Goal: Task Accomplishment & Management: Use online tool/utility

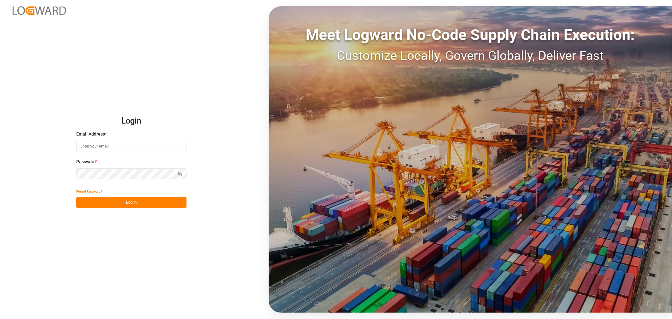
type input "[EMAIL_ADDRESS][DOMAIN_NAME]"
click at [140, 205] on button "Log In" at bounding box center [131, 202] width 110 height 11
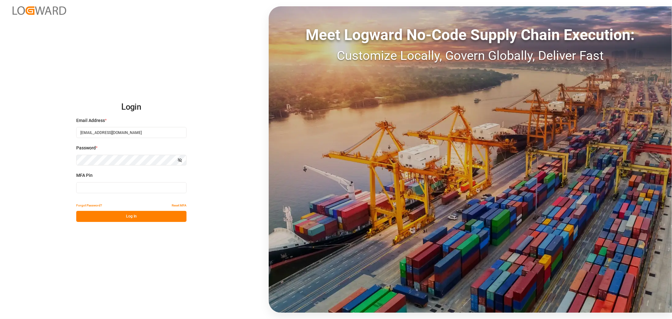
click at [107, 190] on input at bounding box center [131, 187] width 110 height 11
type input "834052"
click at [127, 215] on button "Log In" at bounding box center [131, 216] width 110 height 11
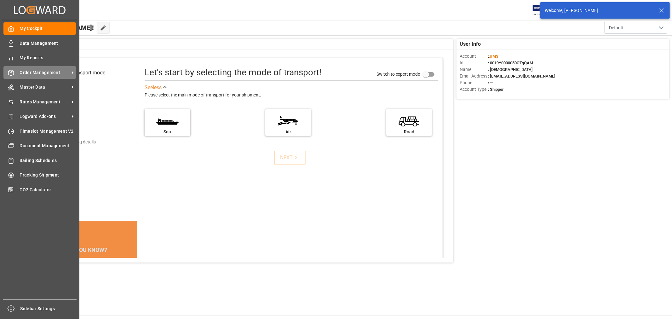
click at [35, 71] on span "Order Management" at bounding box center [45, 72] width 50 height 7
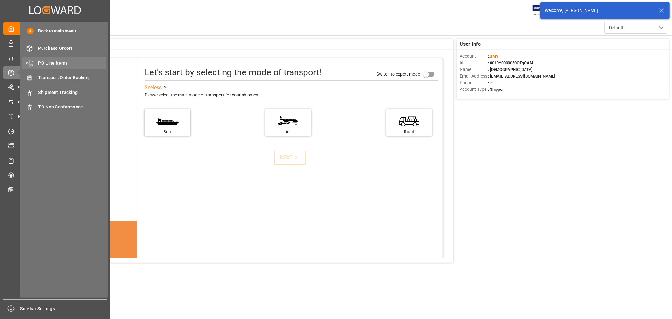
click at [57, 61] on span "PO Line Items" at bounding box center [72, 63] width 68 height 7
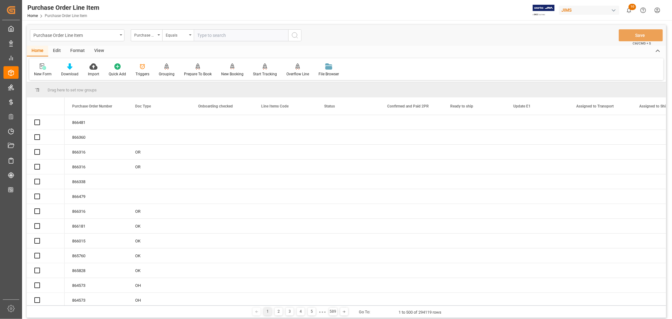
click at [205, 35] on input "text" at bounding box center [241, 35] width 94 height 12
type input "840681"
click at [294, 35] on icon "search button" at bounding box center [295, 35] width 8 height 8
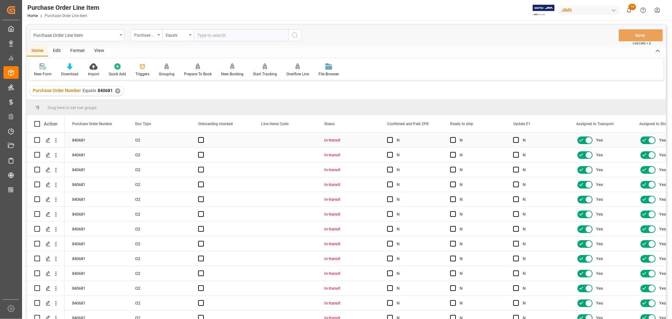
click at [337, 138] on div "In-transit" at bounding box center [348, 140] width 48 height 14
click at [101, 51] on div "View" at bounding box center [98, 51] width 19 height 11
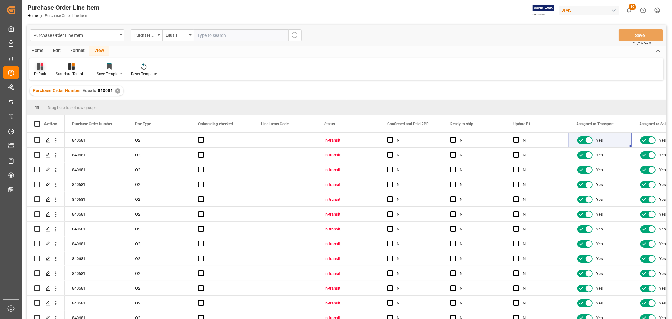
click at [43, 67] on icon at bounding box center [40, 66] width 6 height 6
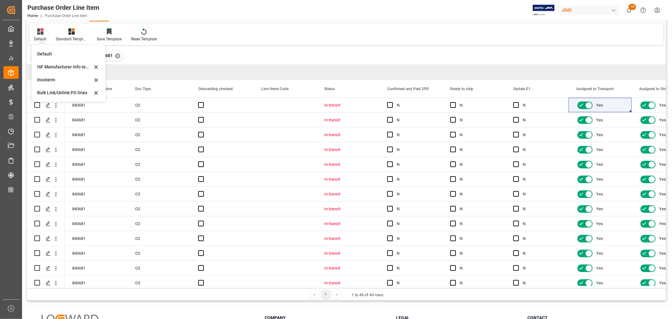
click at [221, 40] on div "Default Default ISF Manufacturer info temp Incoterm Bulk Link/Unlink PO lines S…" at bounding box center [346, 34] width 634 height 22
click at [333, 105] on div "In-transit" at bounding box center [348, 105] width 48 height 14
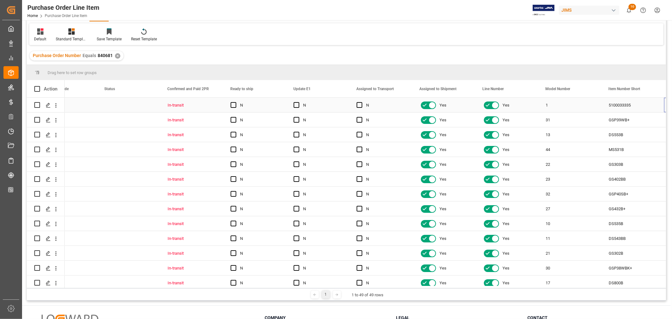
scroll to position [0, 219]
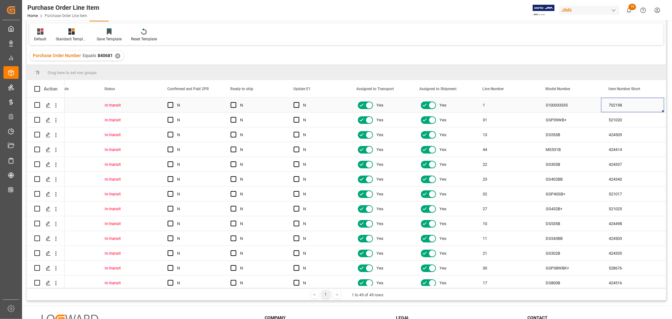
click at [488, 103] on div "1" at bounding box center [506, 105] width 63 height 14
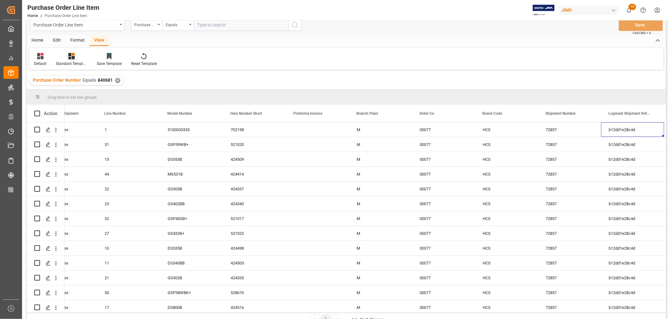
scroll to position [0, 0]
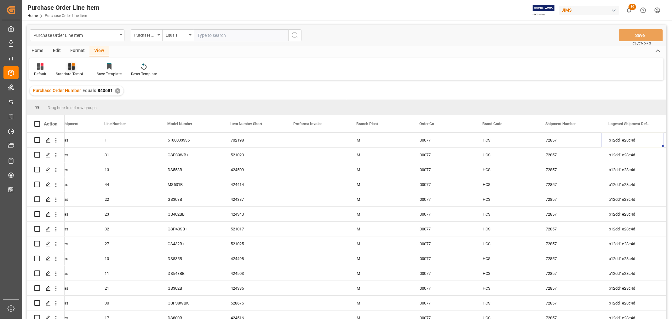
click at [72, 68] on icon at bounding box center [71, 66] width 6 height 6
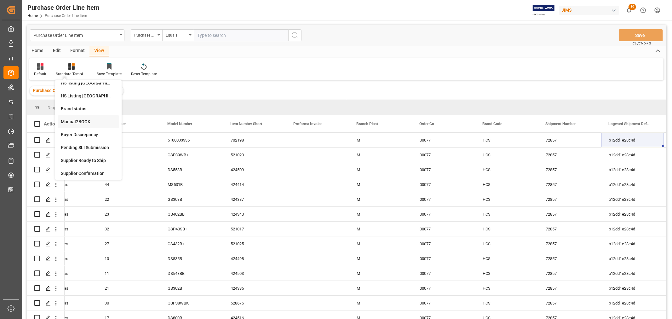
scroll to position [35, 0]
click at [77, 119] on div "Buyer Discrepancy" at bounding box center [88, 118] width 55 height 7
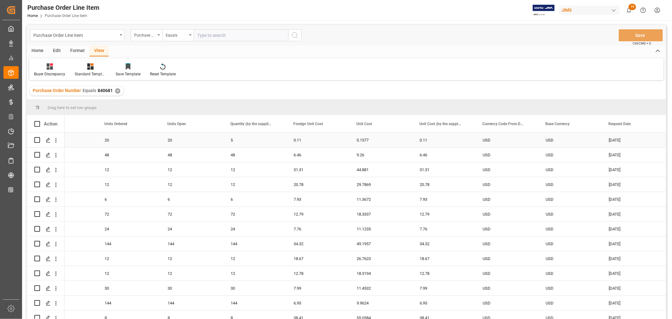
click at [433, 139] on div "0.11" at bounding box center [443, 140] width 63 height 14
click at [236, 142] on div "5" at bounding box center [254, 140] width 63 height 14
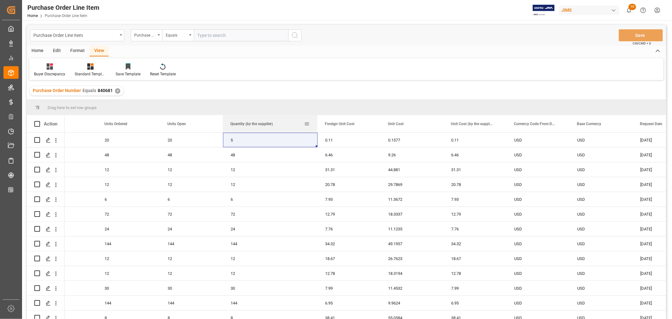
drag, startPoint x: 285, startPoint y: 123, endPoint x: 332, endPoint y: 123, distance: 47.2
click at [318, 123] on div at bounding box center [317, 123] width 3 height 17
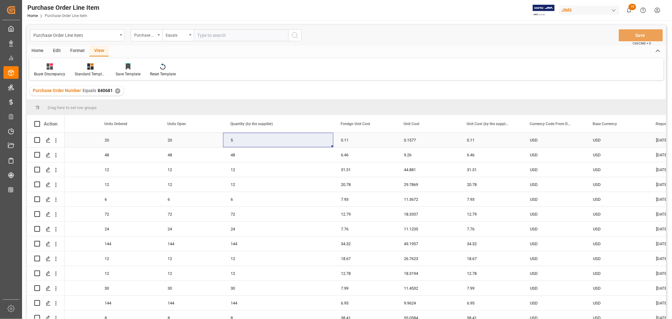
click at [170, 143] on div "20" at bounding box center [191, 140] width 63 height 14
click at [105, 142] on div "20" at bounding box center [128, 140] width 63 height 14
click at [170, 140] on div "20" at bounding box center [191, 140] width 63 height 14
click at [234, 142] on div "5" at bounding box center [278, 140] width 110 height 14
click at [109, 139] on div "20" at bounding box center [128, 140] width 63 height 14
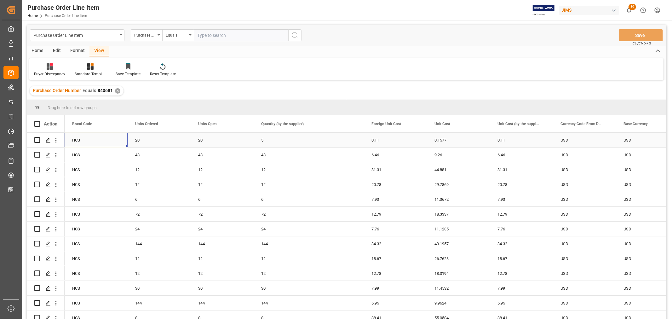
scroll to position [0, 0]
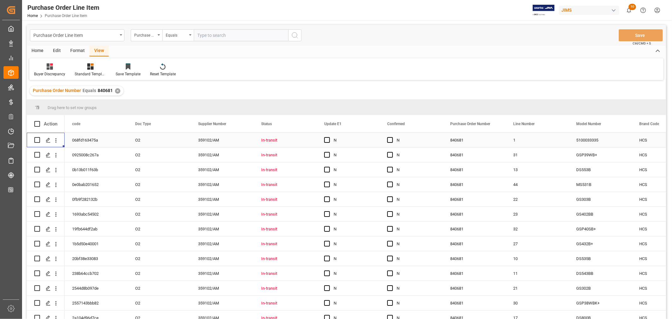
click at [465, 142] on div "840681" at bounding box center [473, 140] width 63 height 14
drag, startPoint x: 98, startPoint y: 228, endPoint x: 105, endPoint y: 225, distance: 8.1
click at [98, 228] on div "19fb644df2ab" at bounding box center [96, 228] width 63 height 14
click at [461, 140] on div "840681" at bounding box center [473, 140] width 63 height 14
click at [207, 33] on input "text" at bounding box center [241, 35] width 94 height 12
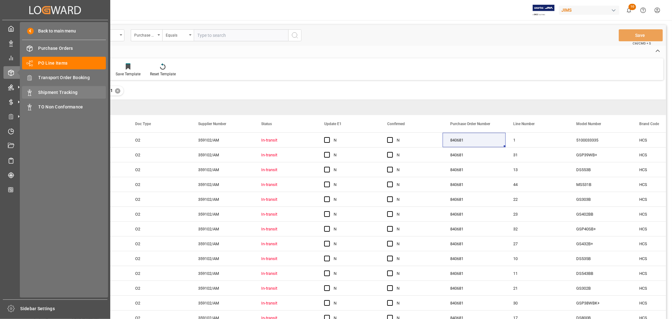
click at [60, 92] on span "Shipment Tracking" at bounding box center [72, 92] width 68 height 7
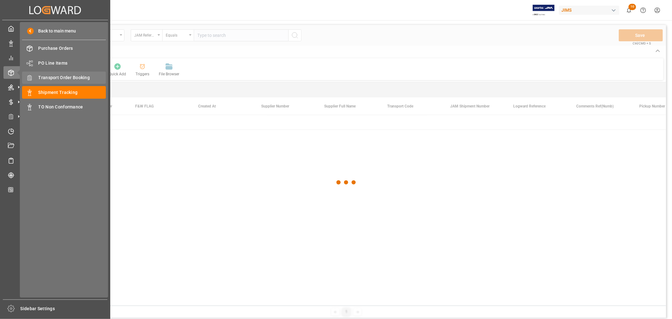
click at [62, 77] on span "Transport Order Booking" at bounding box center [72, 77] width 68 height 7
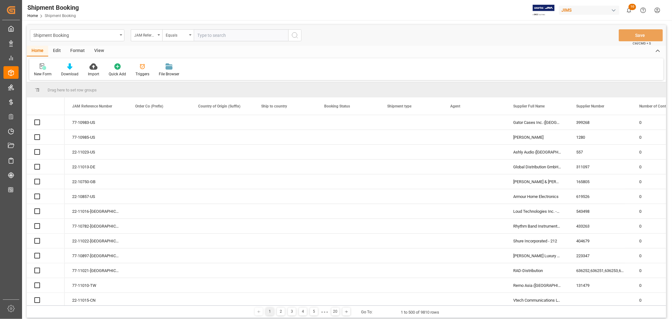
click at [214, 33] on input "text" at bounding box center [241, 35] width 94 height 12
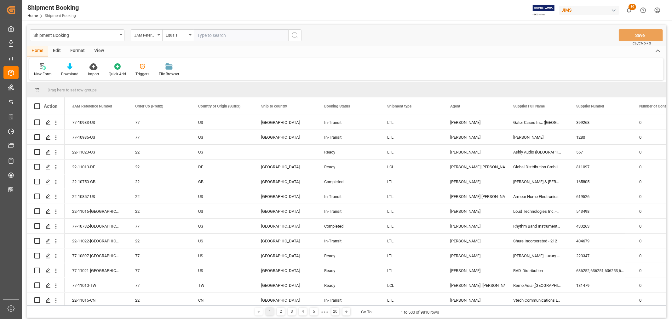
paste input "77-10425-CN"
type input "77-10425-CN"
click at [296, 35] on icon "search button" at bounding box center [295, 35] width 8 height 8
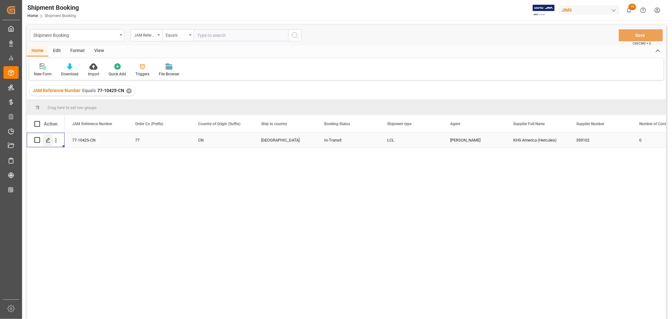
click at [48, 139] on polygon "Press SPACE to select this row." at bounding box center [47, 139] width 3 height 3
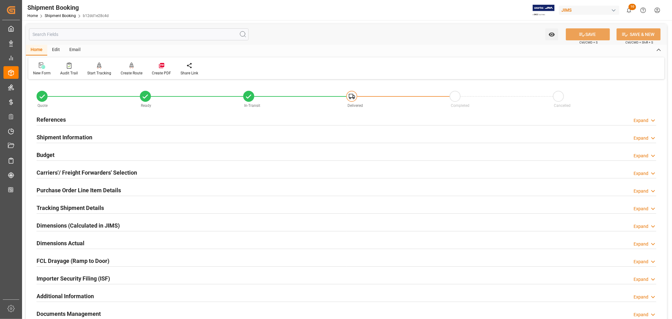
click at [61, 191] on h2 "Purchase Order Line Item Details" at bounding box center [79, 190] width 84 height 9
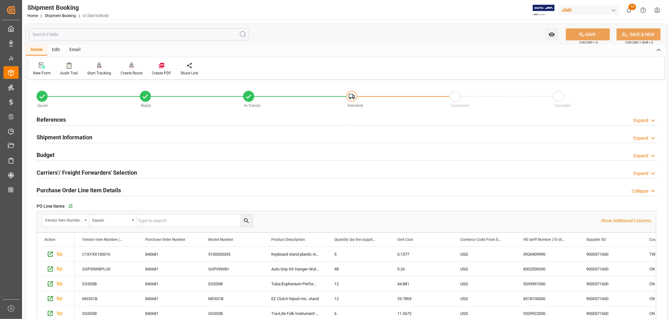
scroll to position [70, 0]
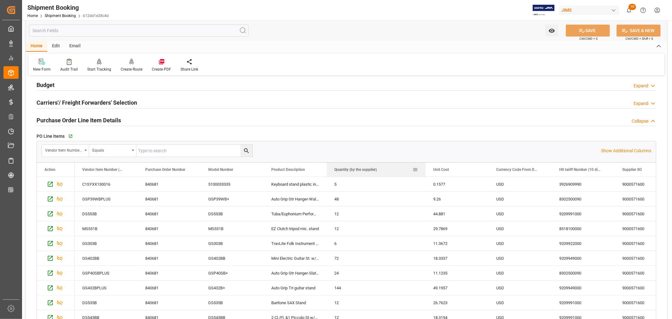
drag, startPoint x: 388, startPoint y: 169, endPoint x: 424, endPoint y: 168, distance: 35.9
click at [424, 168] on div at bounding box center [425, 169] width 3 height 14
click at [454, 187] on div "0.1577" at bounding box center [456, 184] width 63 height 14
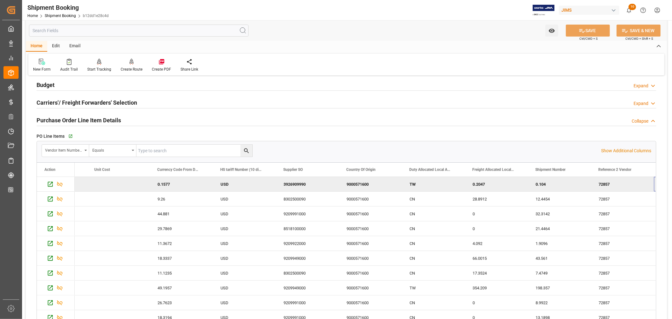
scroll to position [0, 338]
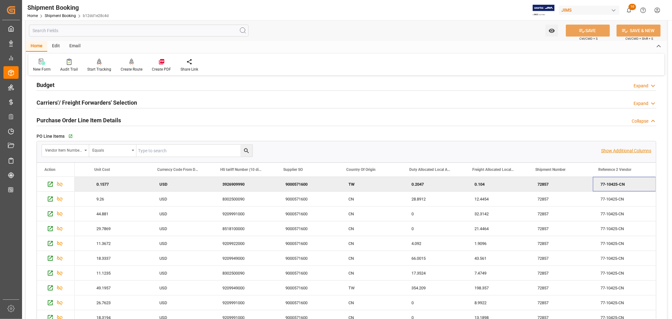
click at [615, 150] on p "Show Additional Columns" at bounding box center [626, 150] width 50 height 7
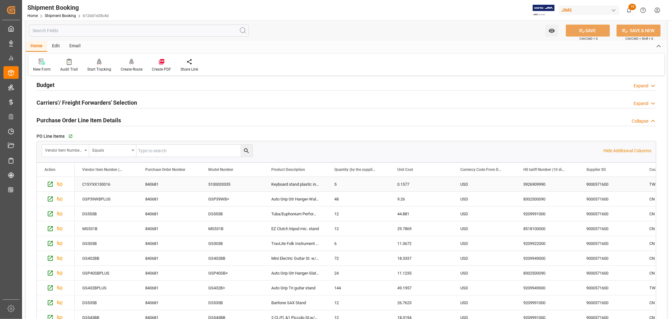
click at [603, 184] on div "9000571600" at bounding box center [609, 184] width 63 height 14
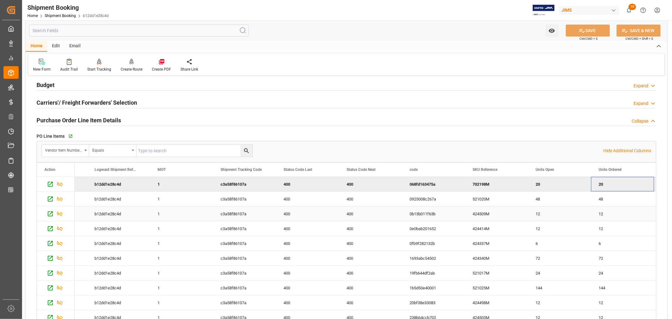
scroll to position [0, 1877]
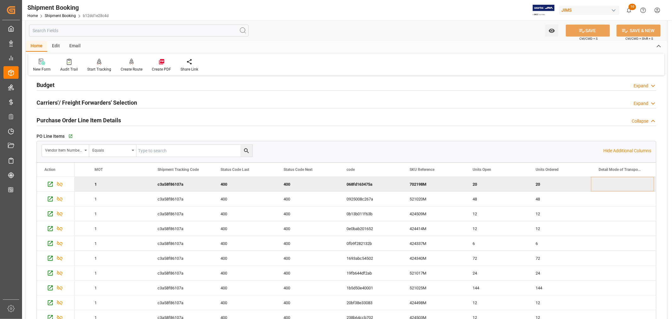
click at [56, 45] on div "Edit" at bounding box center [55, 46] width 17 height 11
click at [110, 68] on div "Configuration" at bounding box center [113, 69] width 24 height 6
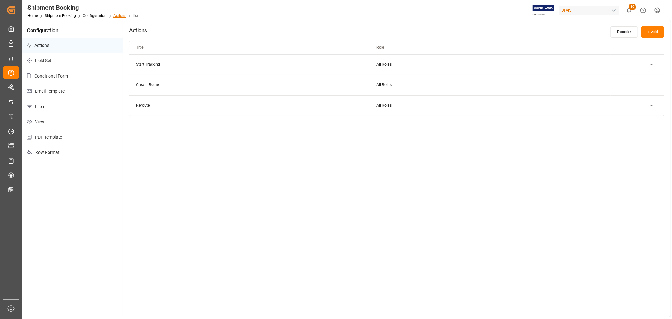
click at [115, 15] on link "Actions" at bounding box center [119, 16] width 13 height 4
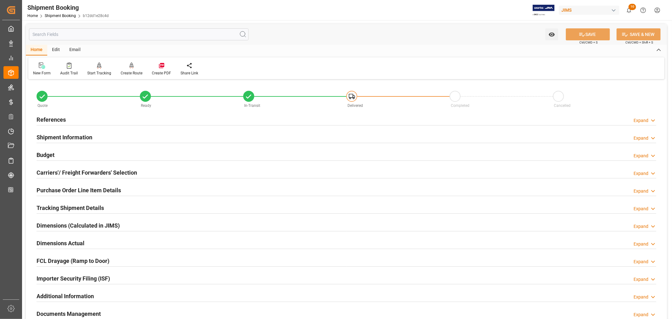
click at [54, 48] on div "Edit" at bounding box center [55, 50] width 17 height 11
click at [140, 68] on icon at bounding box center [144, 65] width 9 height 6
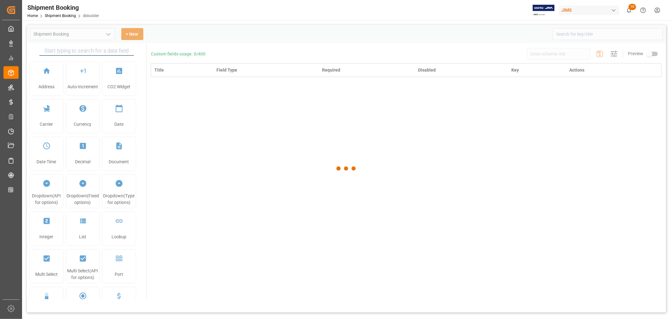
type input "Shipment Booking"
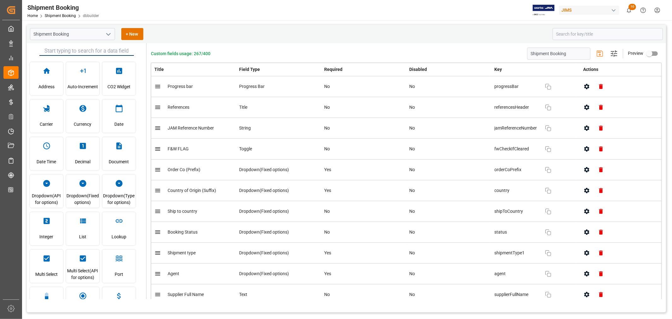
click at [585, 10] on div "JIMS" at bounding box center [589, 10] width 60 height 9
click at [571, 6] on html "Created by potrace 1.15, written by [PERSON_NAME] [DATE]-[DATE] Created by potr…" at bounding box center [336, 159] width 672 height 319
click at [462, 17] on div "Shipment Booking Home Shipment Booking dbbuilder [PERSON_NAME] 10 Notifications…" at bounding box center [345, 10] width 654 height 20
click at [569, 33] on input at bounding box center [607, 34] width 110 height 12
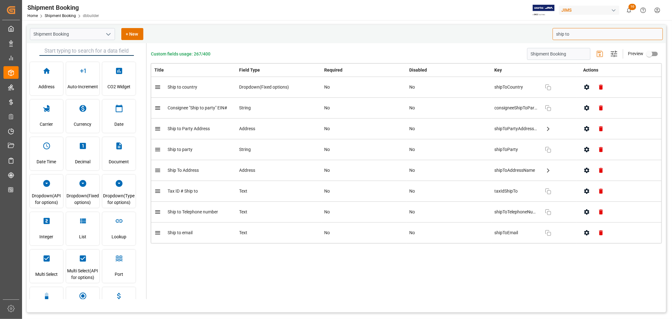
click at [586, 87] on icon "button" at bounding box center [586, 87] width 7 height 7
type input "ship to"
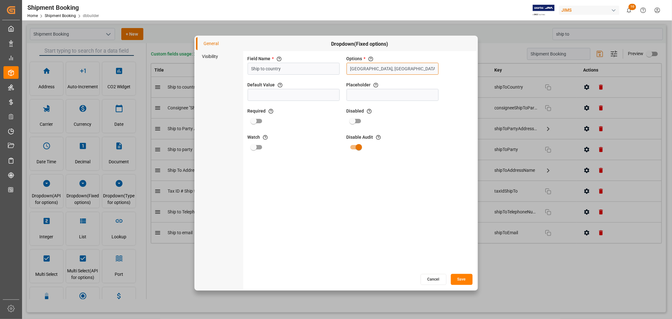
click at [389, 68] on input "[GEOGRAPHIC_DATA], [GEOGRAPHIC_DATA], [GEOGRAPHIC_DATA], [GEOGRAPHIC_DATA], [GE…" at bounding box center [392, 69] width 92 height 12
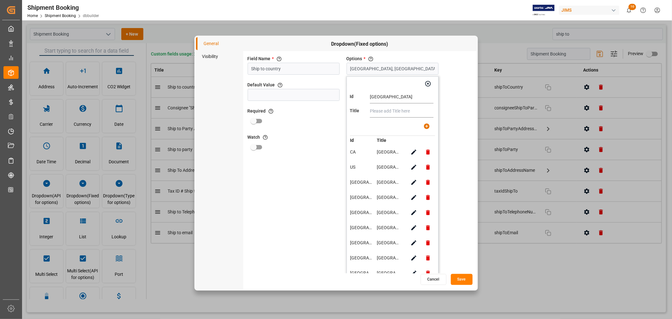
type input "[GEOGRAPHIC_DATA]"
drag, startPoint x: 378, startPoint y: 113, endPoint x: 398, endPoint y: 112, distance: 19.8
click at [378, 113] on input "text" at bounding box center [402, 111] width 64 height 13
type input "[GEOGRAPHIC_DATA]"
click at [426, 126] on icon "button" at bounding box center [426, 126] width 7 height 7
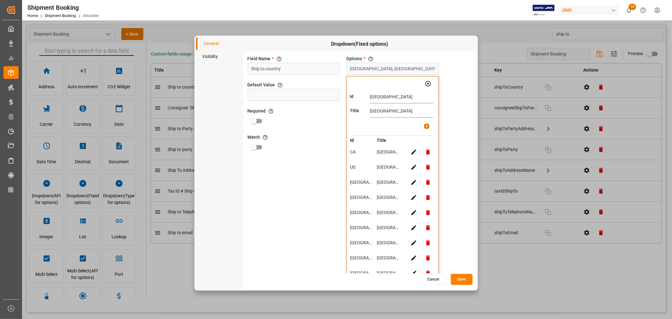
type input "[GEOGRAPHIC_DATA], [GEOGRAPHIC_DATA], [GEOGRAPHIC_DATA], [GEOGRAPHIC_DATA], [GE…"
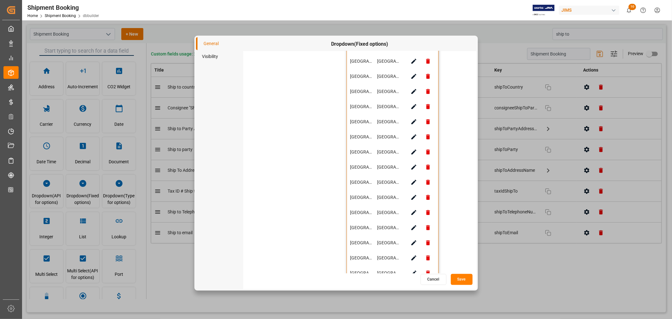
scroll to position [629, 0]
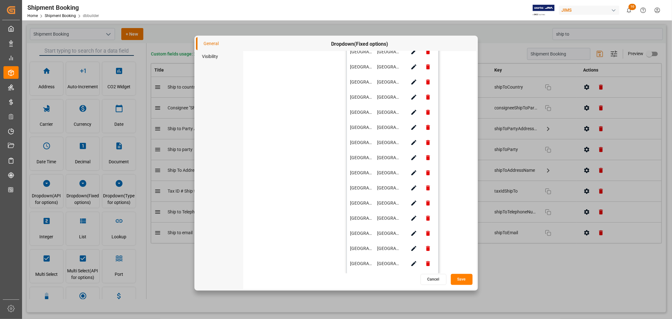
click at [458, 277] on button "Save" at bounding box center [462, 279] width 22 height 11
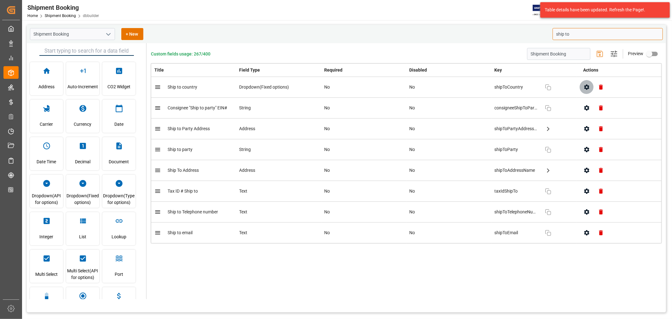
click at [585, 88] on icon "button" at bounding box center [586, 86] width 5 height 5
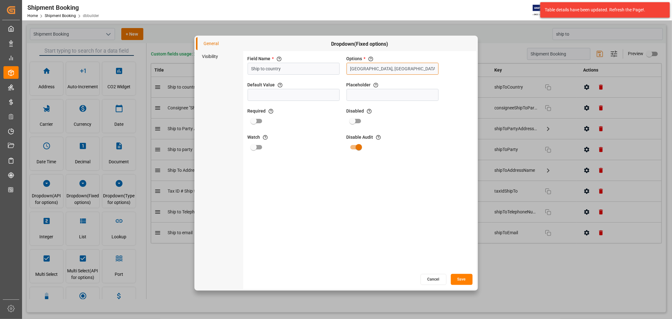
click at [358, 71] on input "[GEOGRAPHIC_DATA], [GEOGRAPHIC_DATA], [GEOGRAPHIC_DATA], [GEOGRAPHIC_DATA], [GE…" at bounding box center [392, 69] width 92 height 12
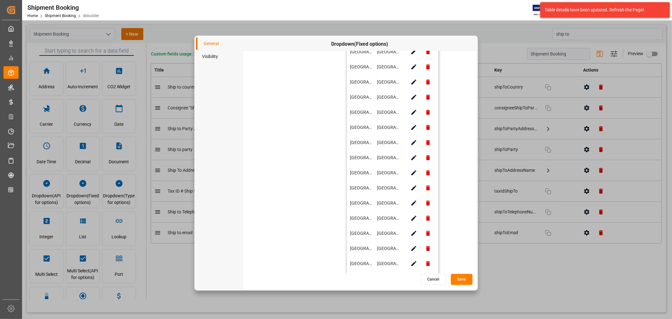
click at [431, 279] on button "Cancel" at bounding box center [433, 279] width 26 height 11
